Goal: Information Seeking & Learning: Find specific fact

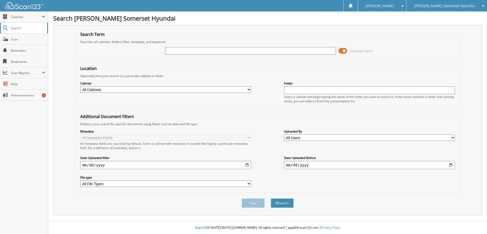
click at [17, 30] on link "Search" at bounding box center [24, 28] width 48 height 11
type input "6030042"
click at [270, 198] on button "Search" at bounding box center [281, 202] width 23 height 9
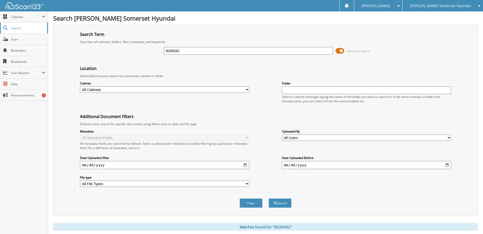
click at [21, 25] on link "Search" at bounding box center [24, 28] width 48 height 11
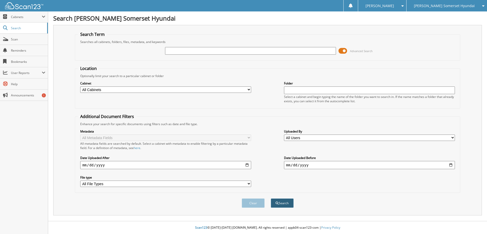
click at [280, 202] on button "Search" at bounding box center [281, 202] width 23 height 9
click at [250, 52] on input "text" at bounding box center [250, 51] width 171 height 8
paste input "6030042"
type input "6030042"
click at [270, 198] on button "Search" at bounding box center [281, 202] width 23 height 9
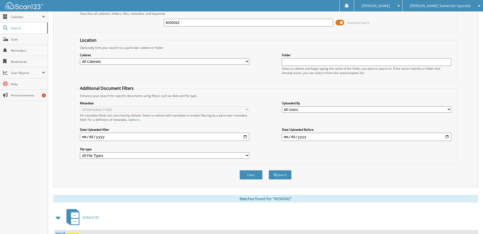
scroll to position [81, 0]
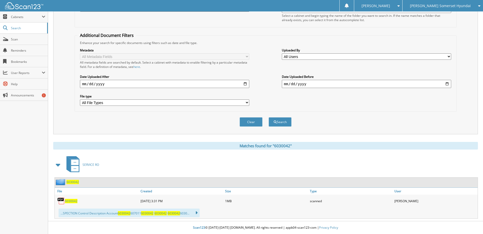
click at [66, 201] on span "6030042" at bounding box center [71, 201] width 12 height 4
